Goal: Task Accomplishment & Management: Use online tool/utility

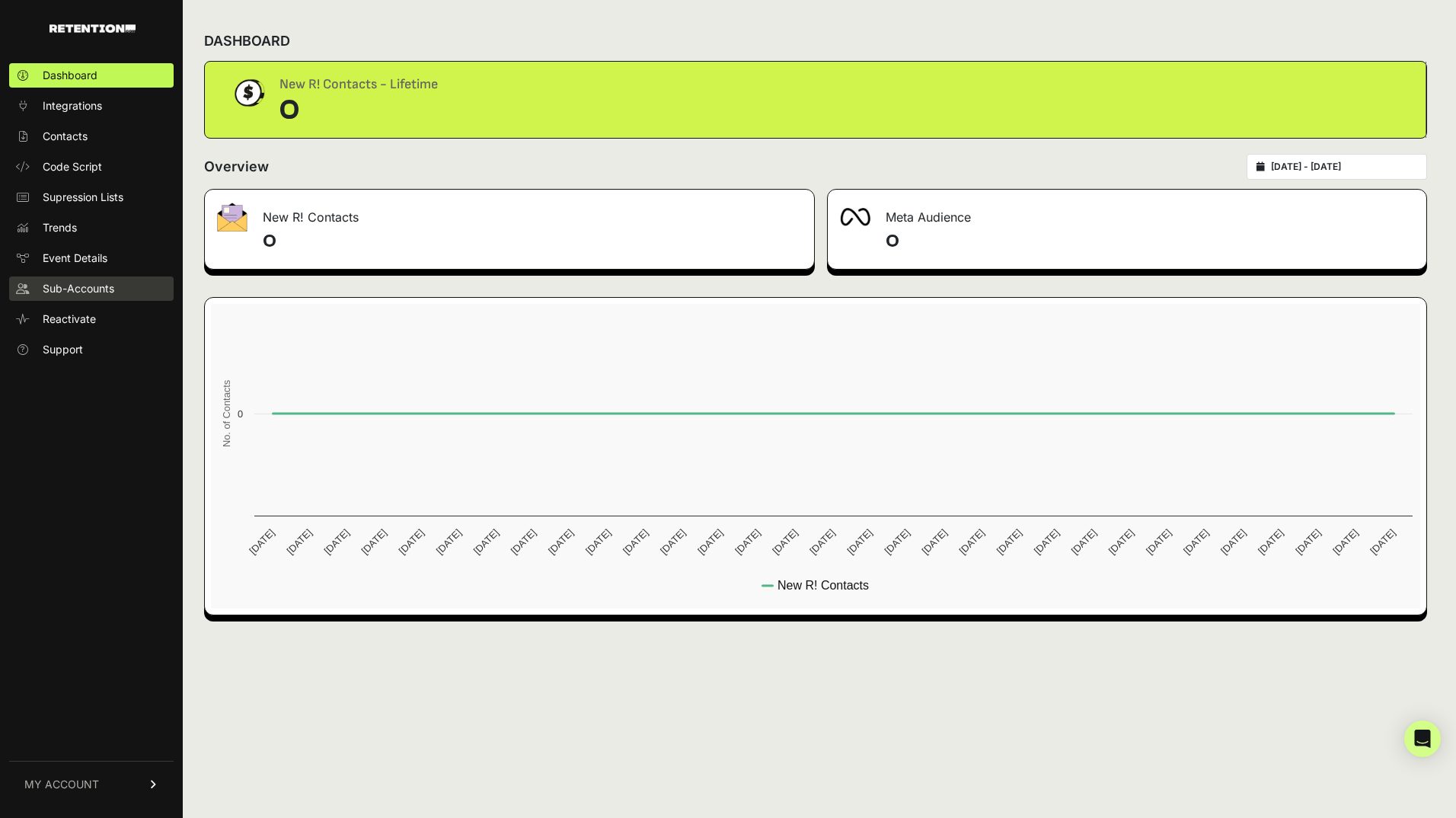
click at [82, 289] on span "Sub-Accounts" at bounding box center [78, 288] width 72 height 16
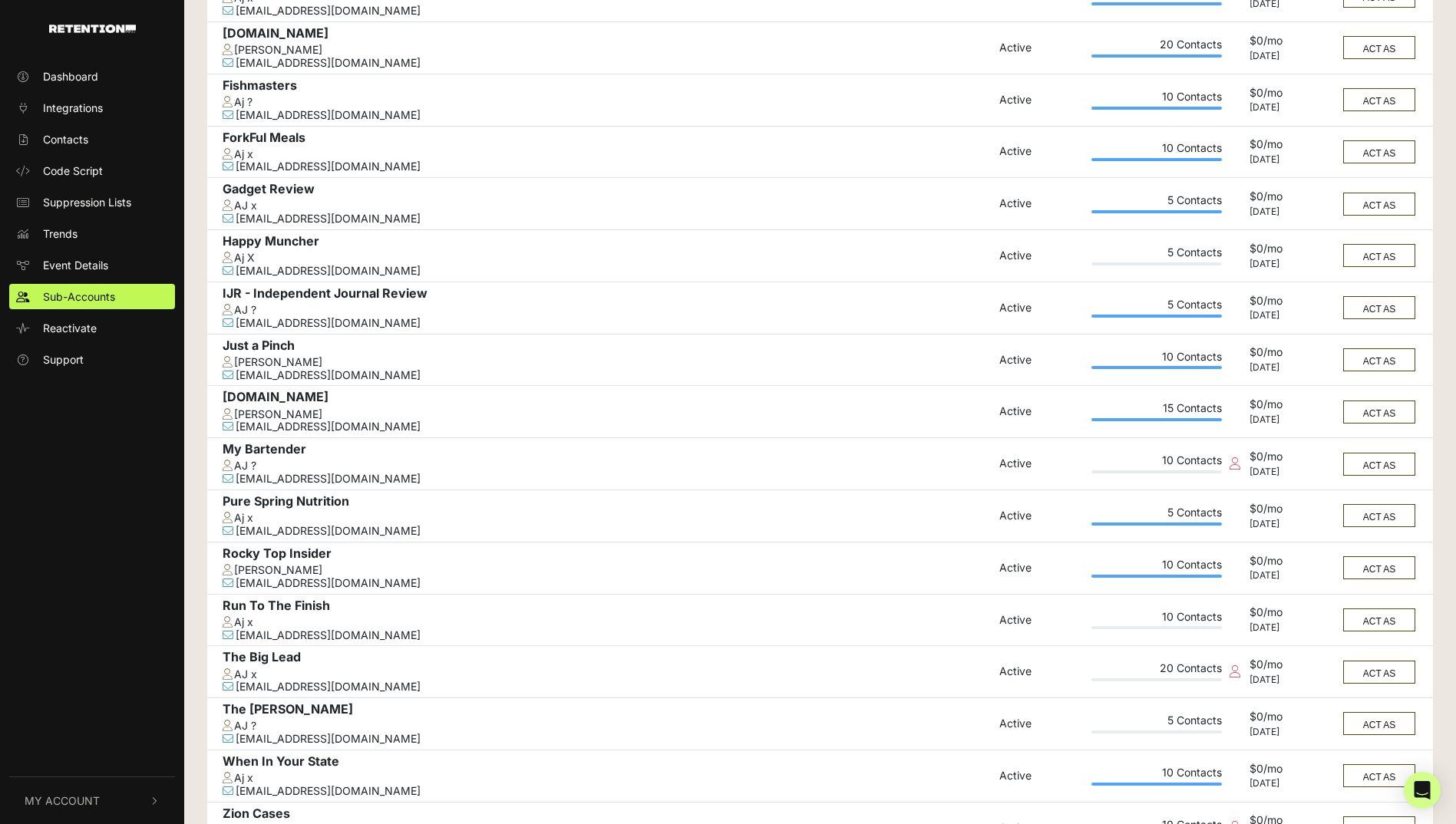
scroll to position [428, 0]
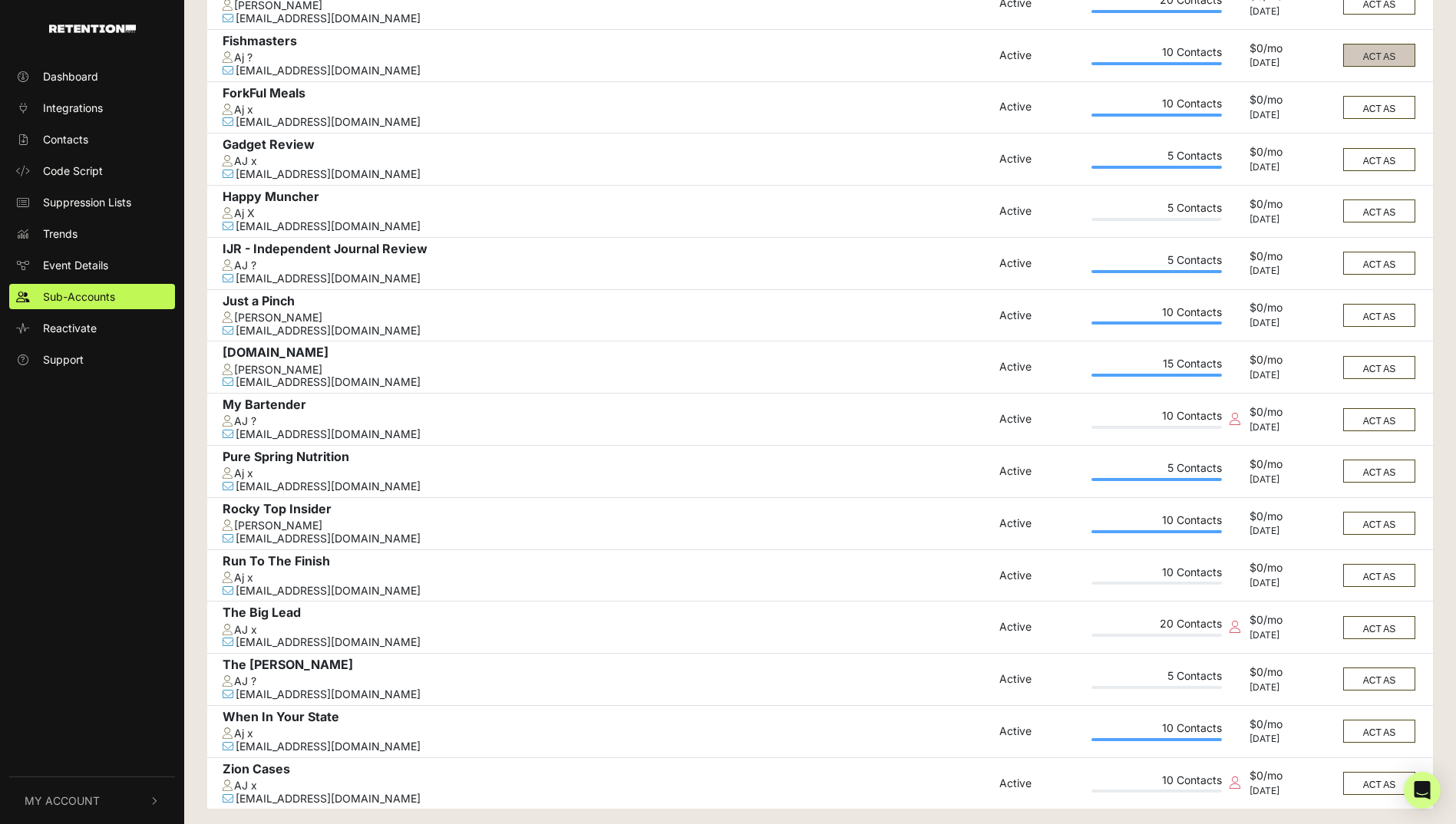
click at [1351, 60] on button "ACT AS" at bounding box center [1379, 55] width 72 height 23
